Goal: Task Accomplishment & Management: Manage account settings

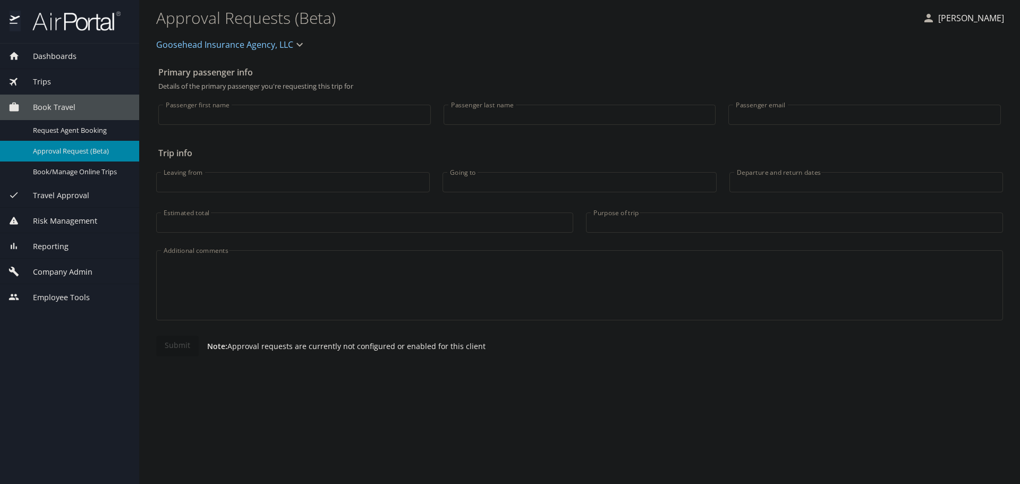
click at [60, 269] on span "Company Admin" at bounding box center [56, 272] width 73 height 12
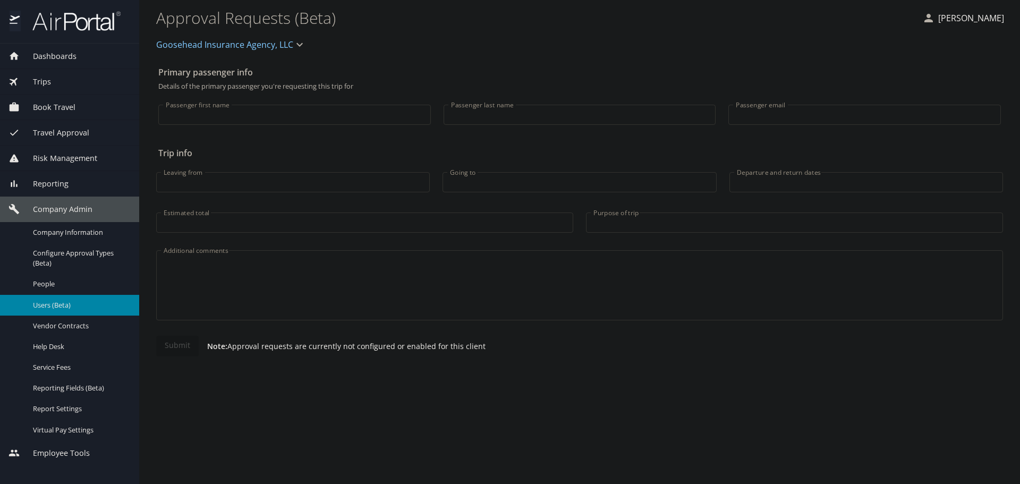
click at [58, 306] on span "Users (Beta)" at bounding box center [79, 305] width 93 height 10
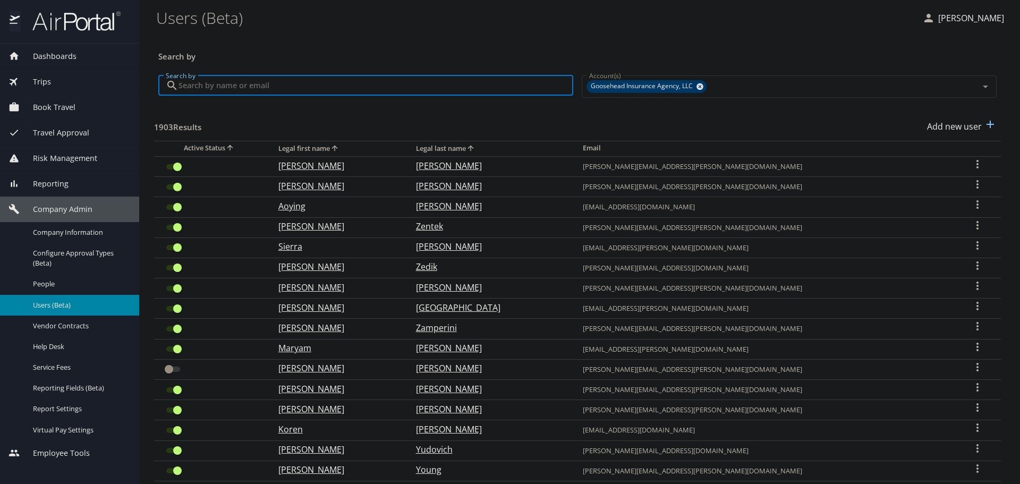
click at [290, 82] on input "Search by" at bounding box center [375, 85] width 395 height 20
paste input "[PERSON_NAME][EMAIL_ADDRESS][PERSON_NAME][DOMAIN_NAME]"
type input "[PERSON_NAME][EMAIL_ADDRESS][PERSON_NAME][DOMAIN_NAME]"
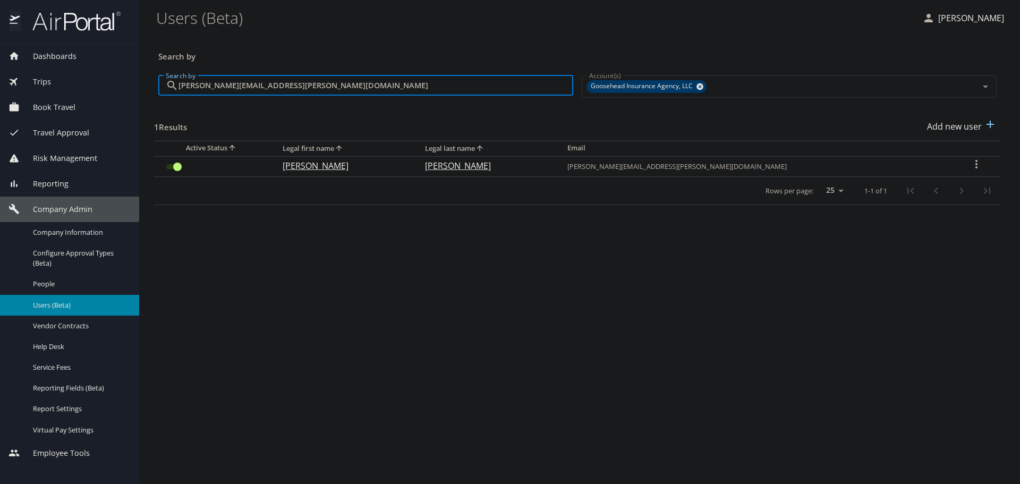
click at [173, 169] on input "User Search Table" at bounding box center [177, 166] width 38 height 13
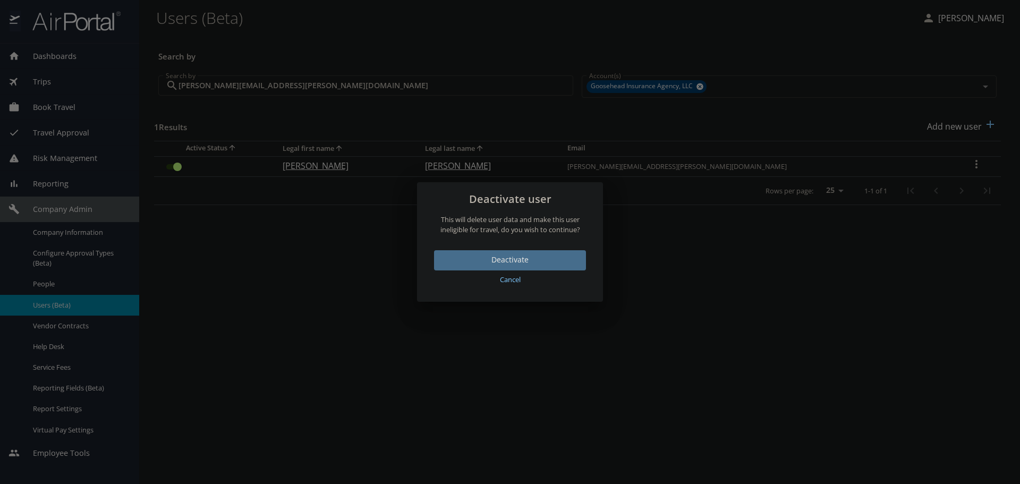
click at [478, 264] on span "Deactivate" at bounding box center [509, 259] width 135 height 13
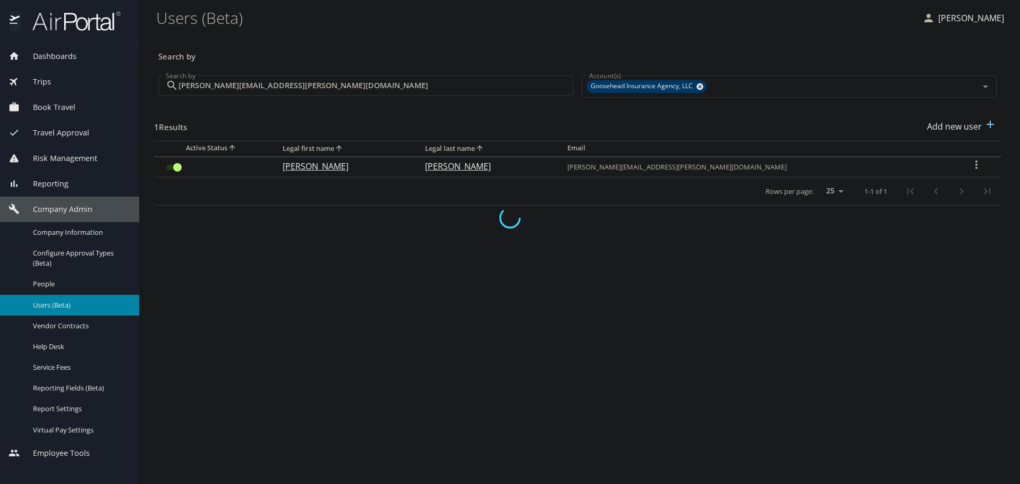
checkbox input "false"
